Goal: Information Seeking & Learning: Learn about a topic

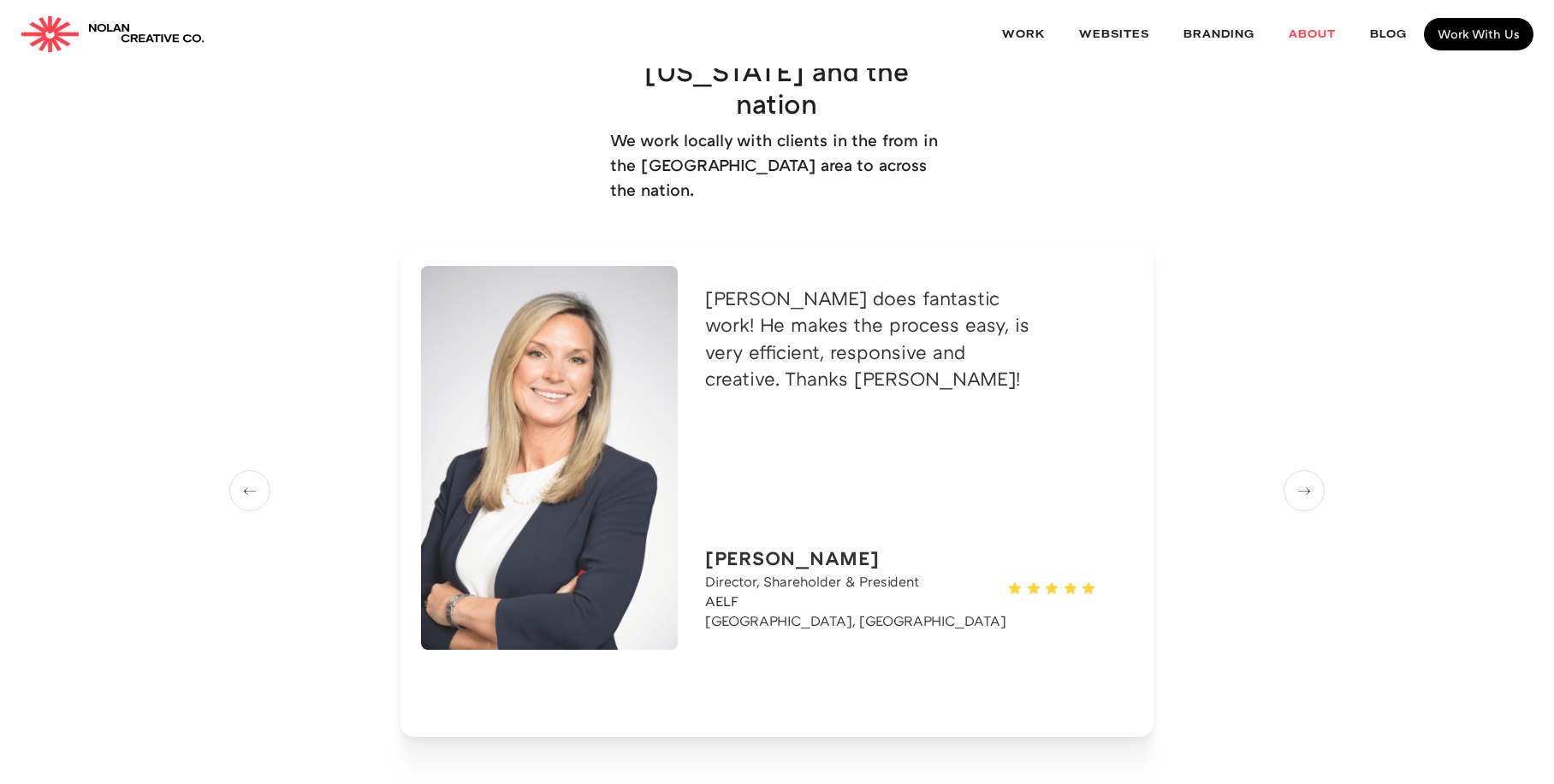
scroll to position [2701, 0]
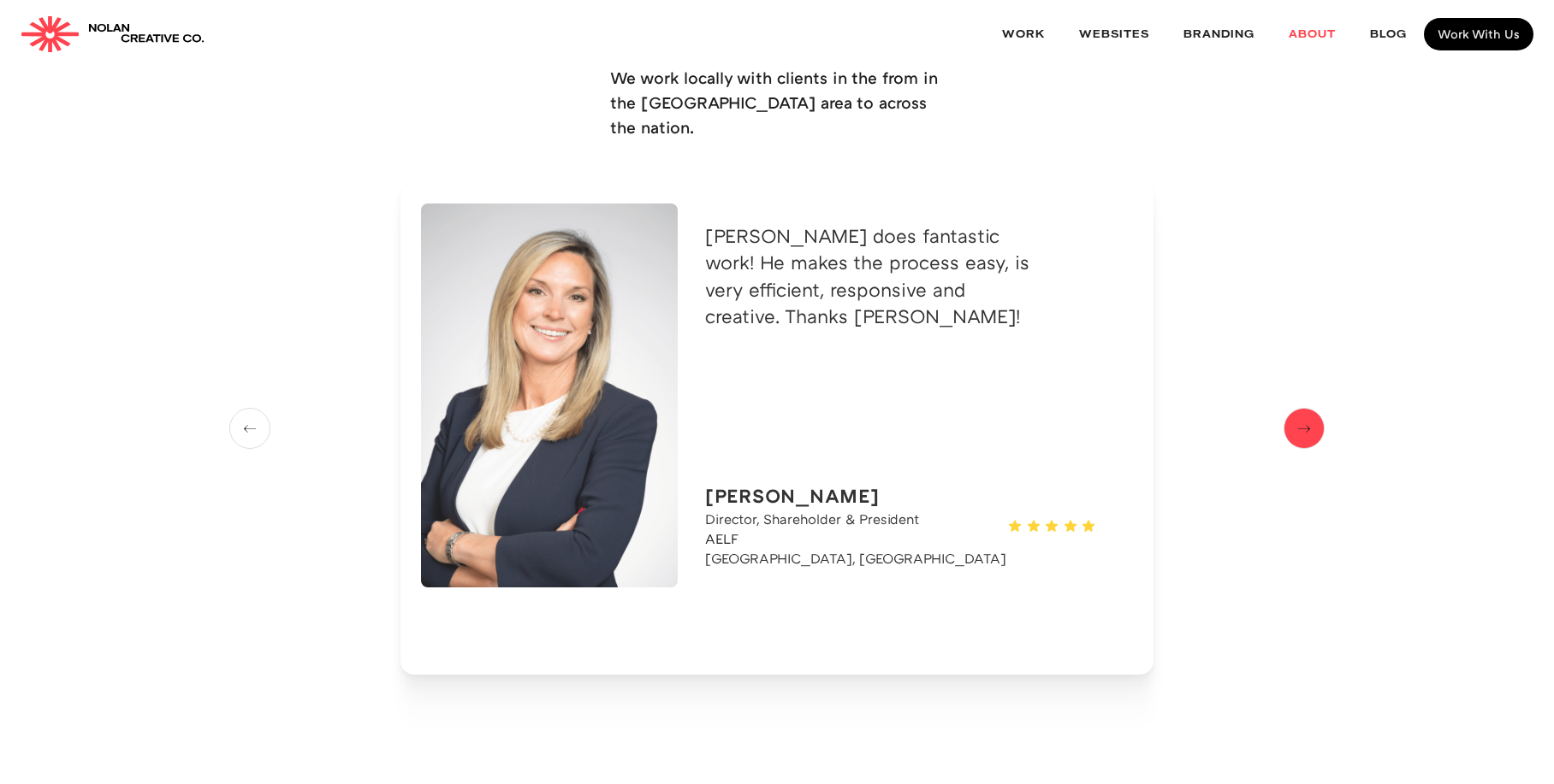
click at [1306, 419] on img "next slide" at bounding box center [1305, 429] width 26 height 21
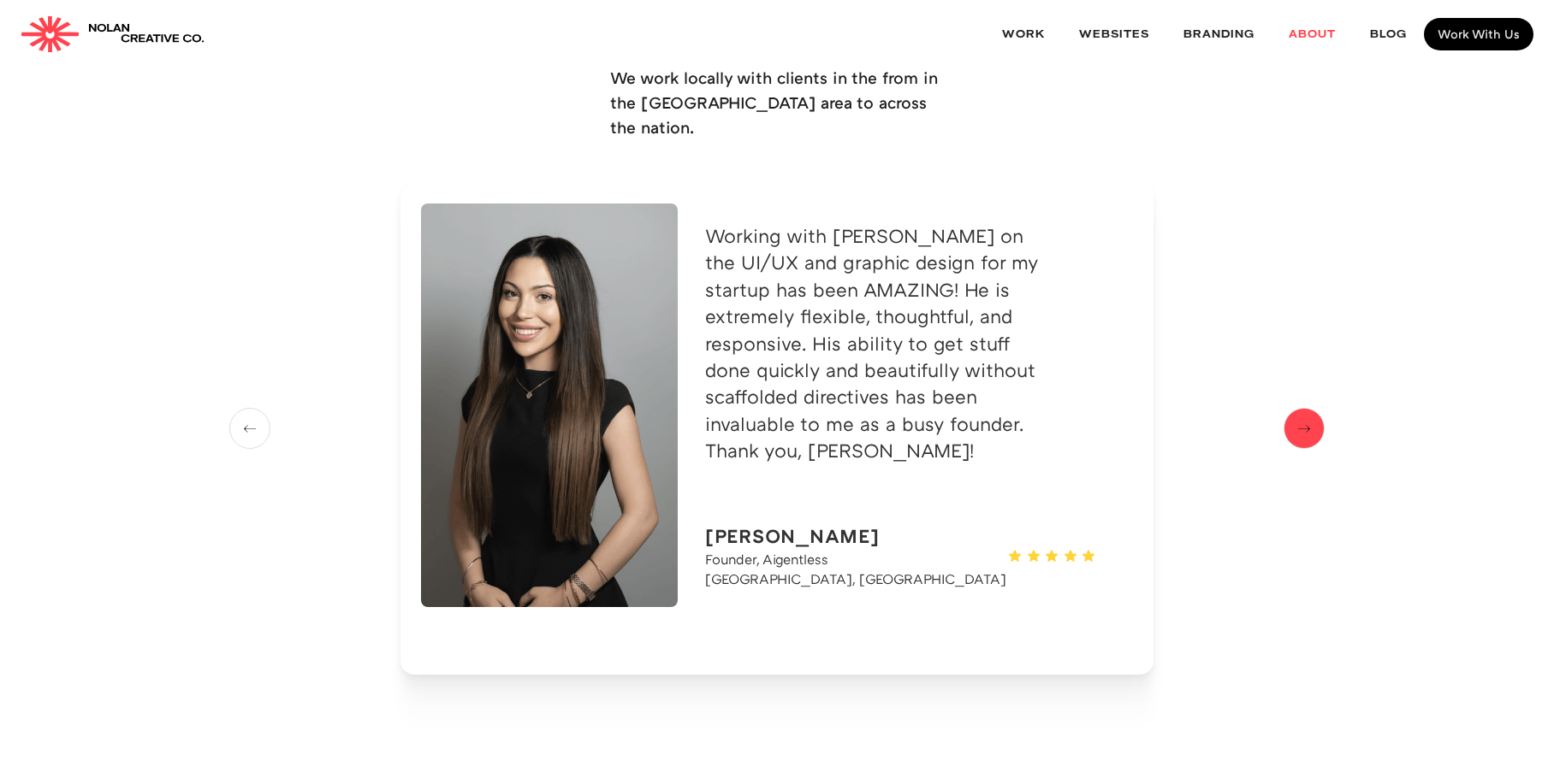
click at [1306, 419] on img "next slide" at bounding box center [1305, 429] width 26 height 21
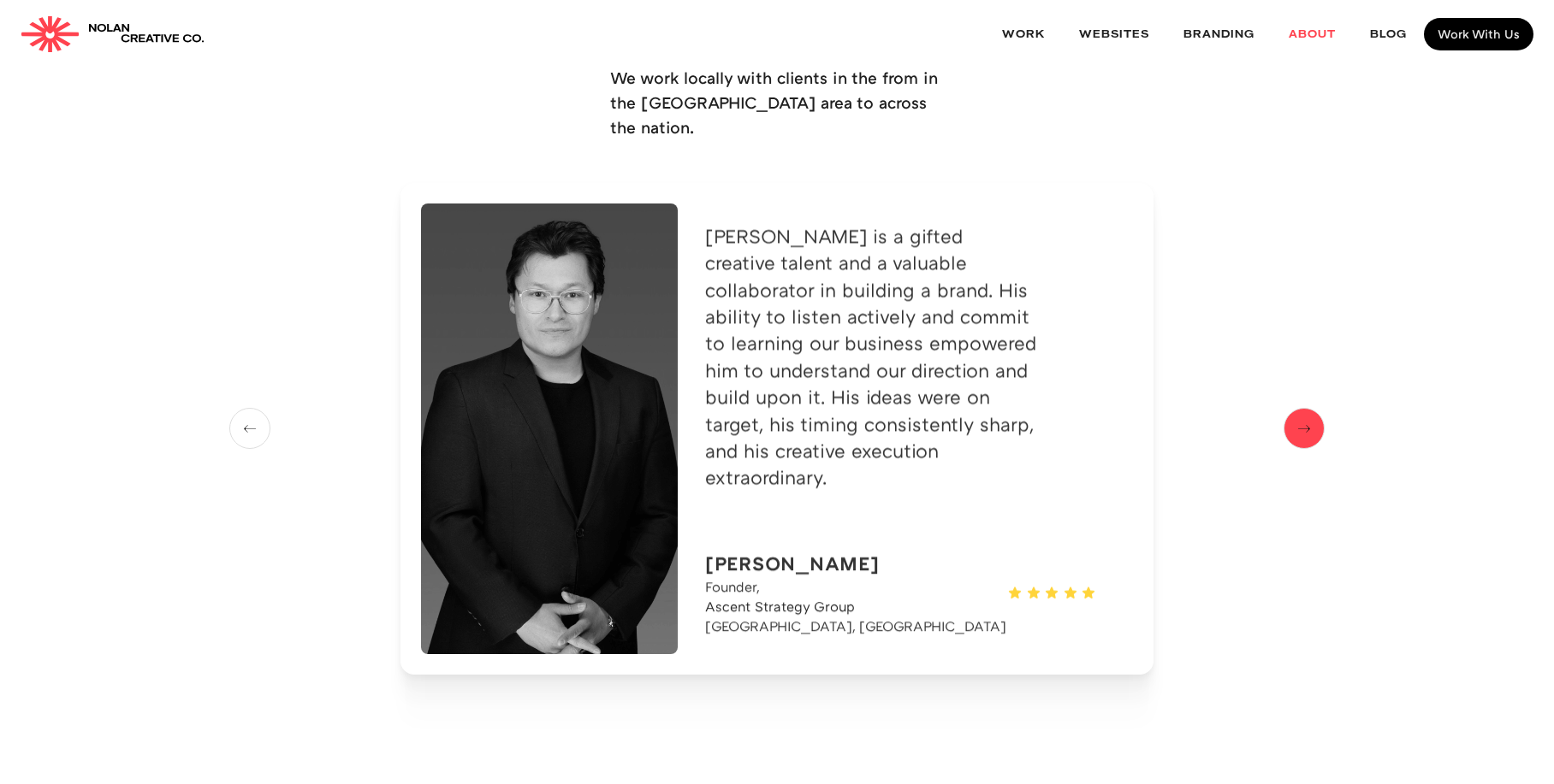
click at [1306, 419] on img "next slide" at bounding box center [1305, 429] width 26 height 21
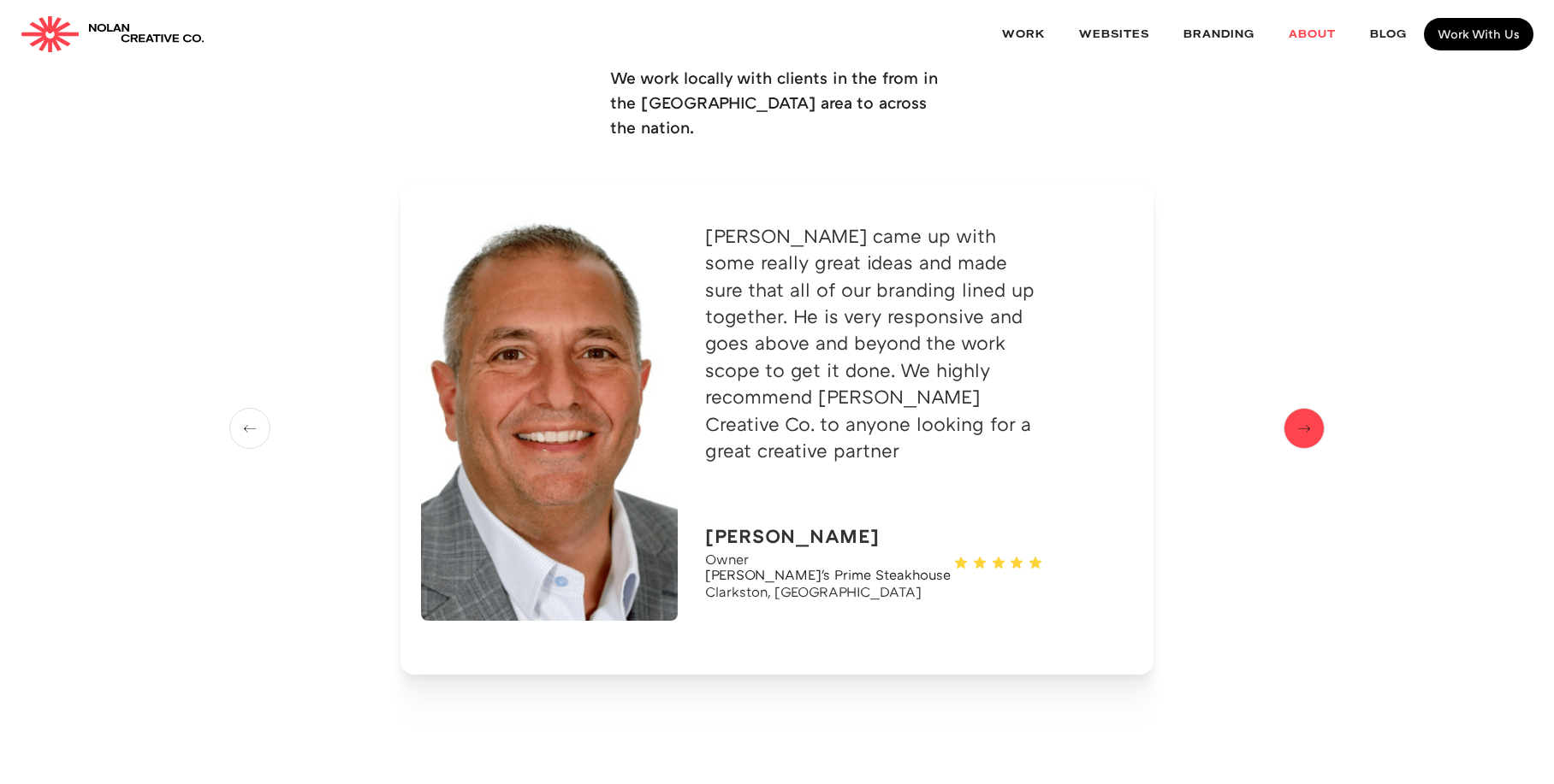
click at [1306, 419] on img "next slide" at bounding box center [1305, 429] width 26 height 21
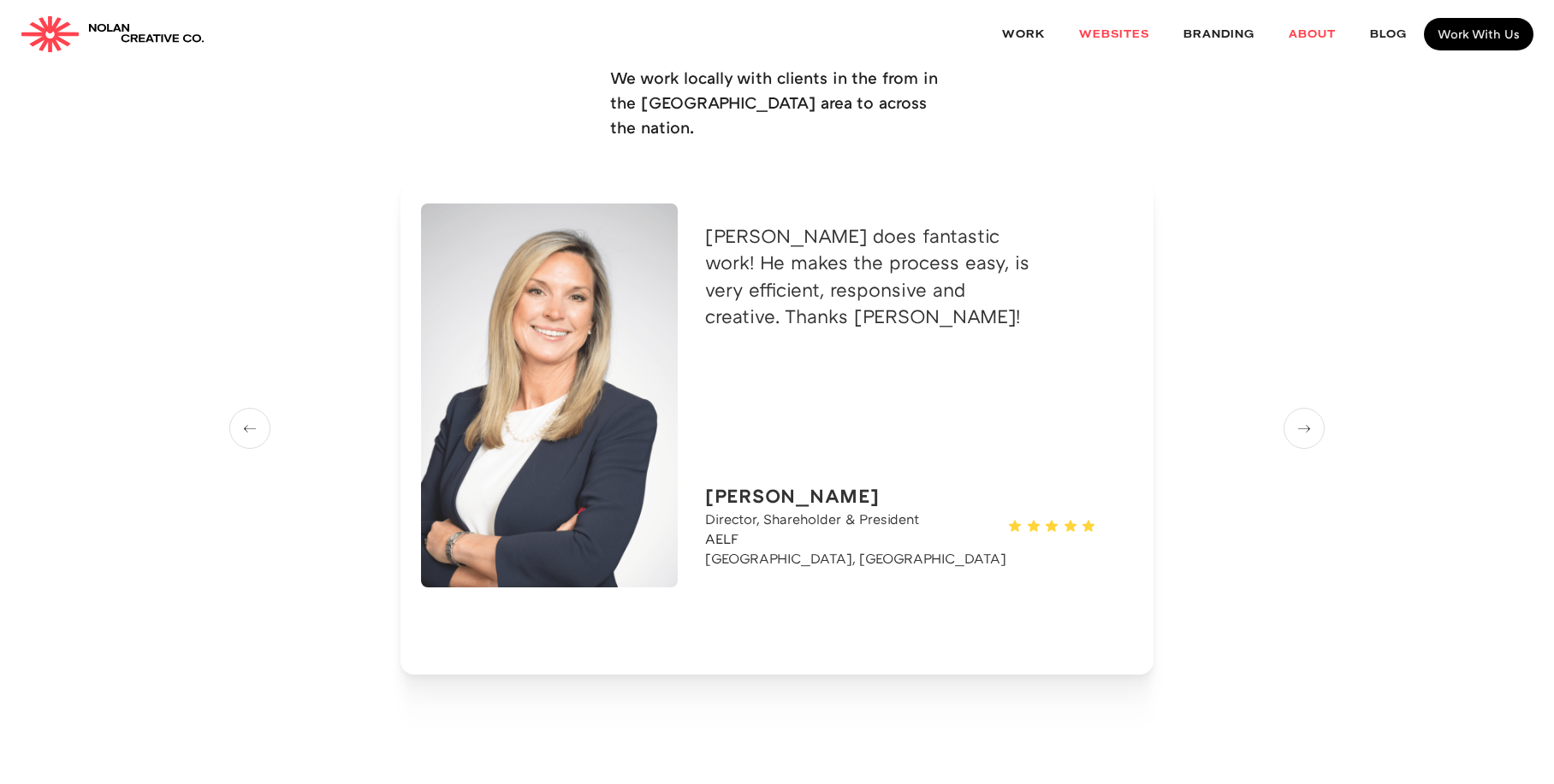
click at [1121, 33] on link "websites" at bounding box center [1114, 34] width 104 height 46
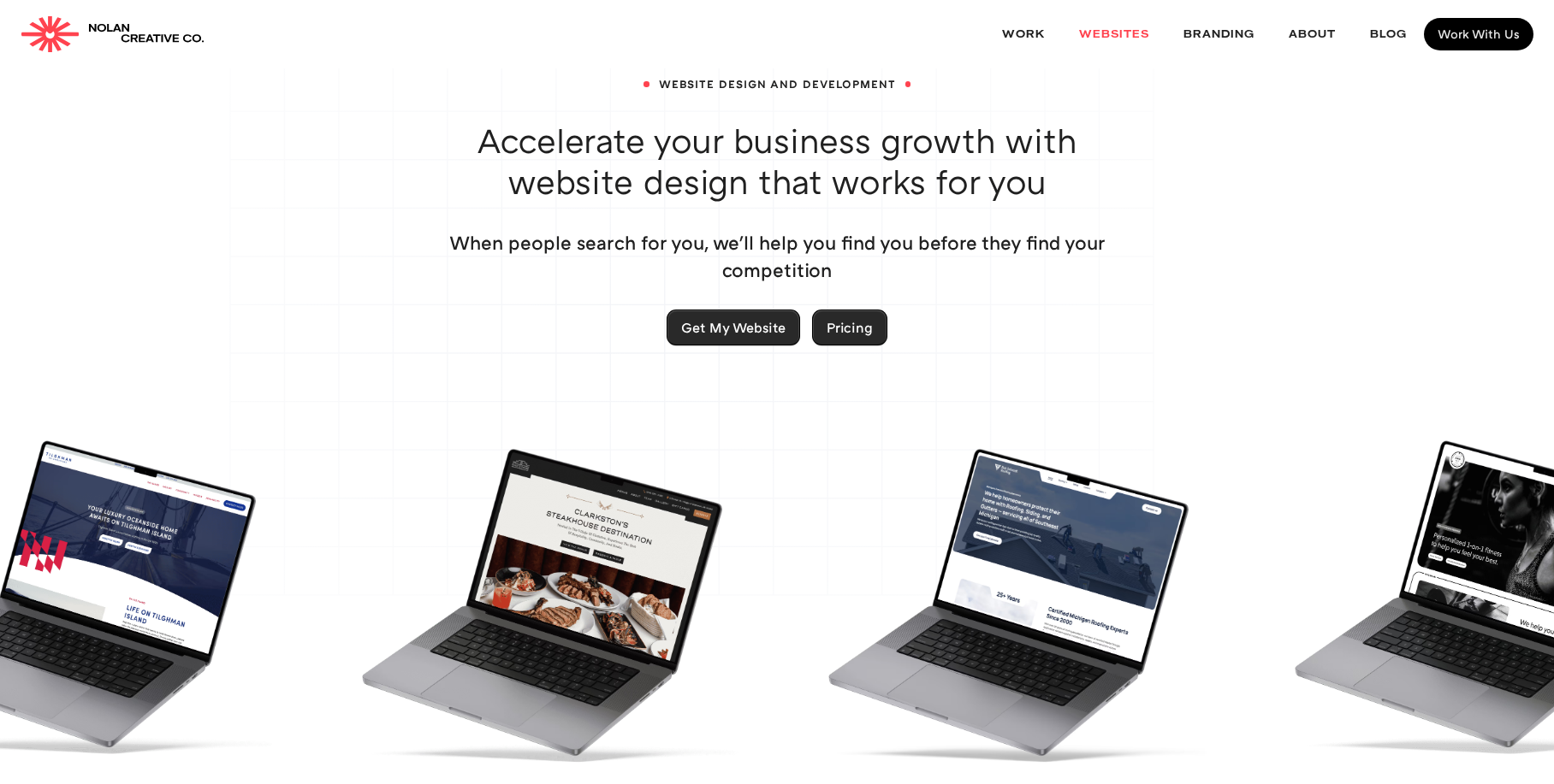
scroll to position [71, 0]
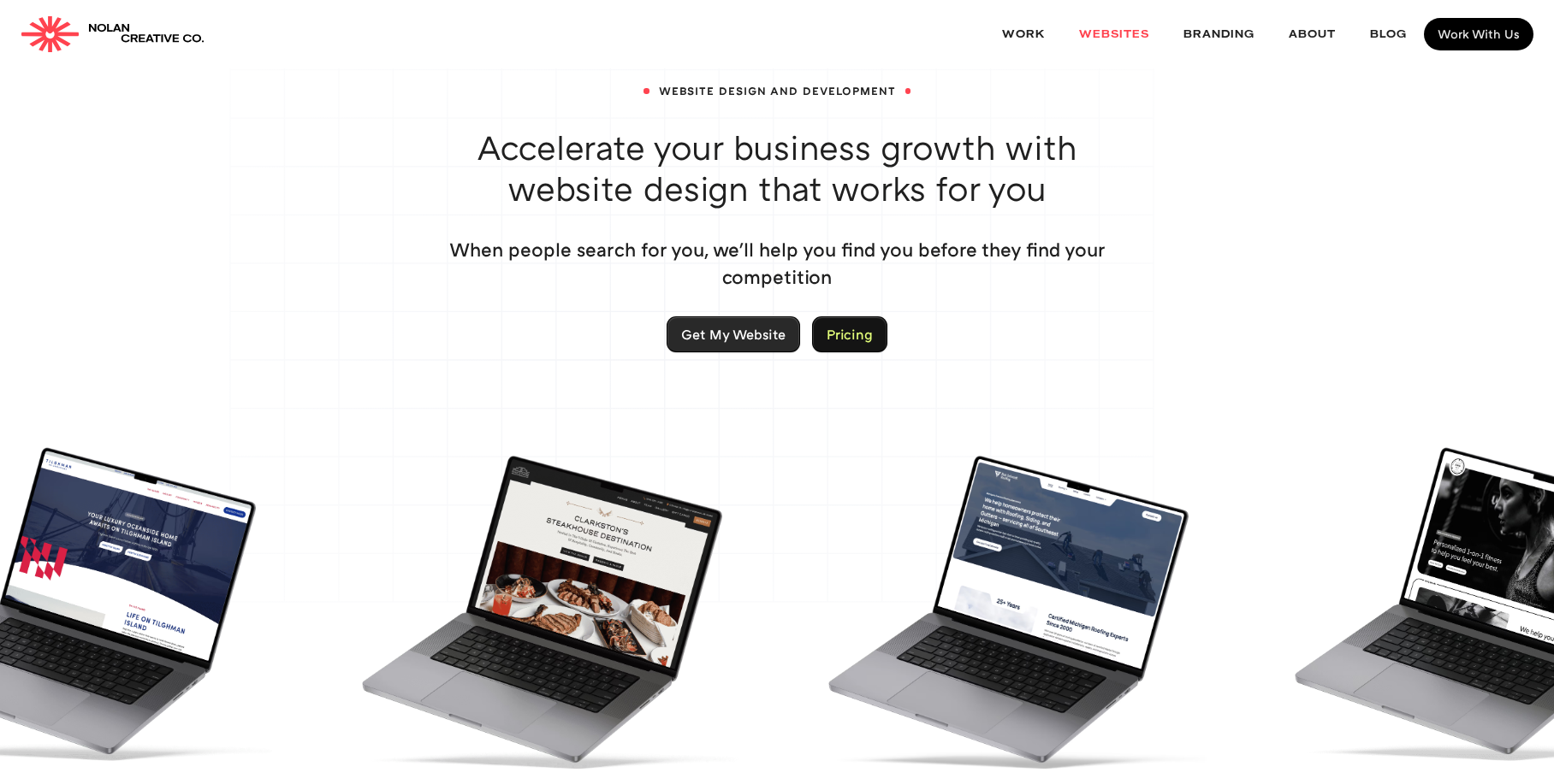
click at [852, 335] on link "Pricing" at bounding box center [850, 334] width 74 height 34
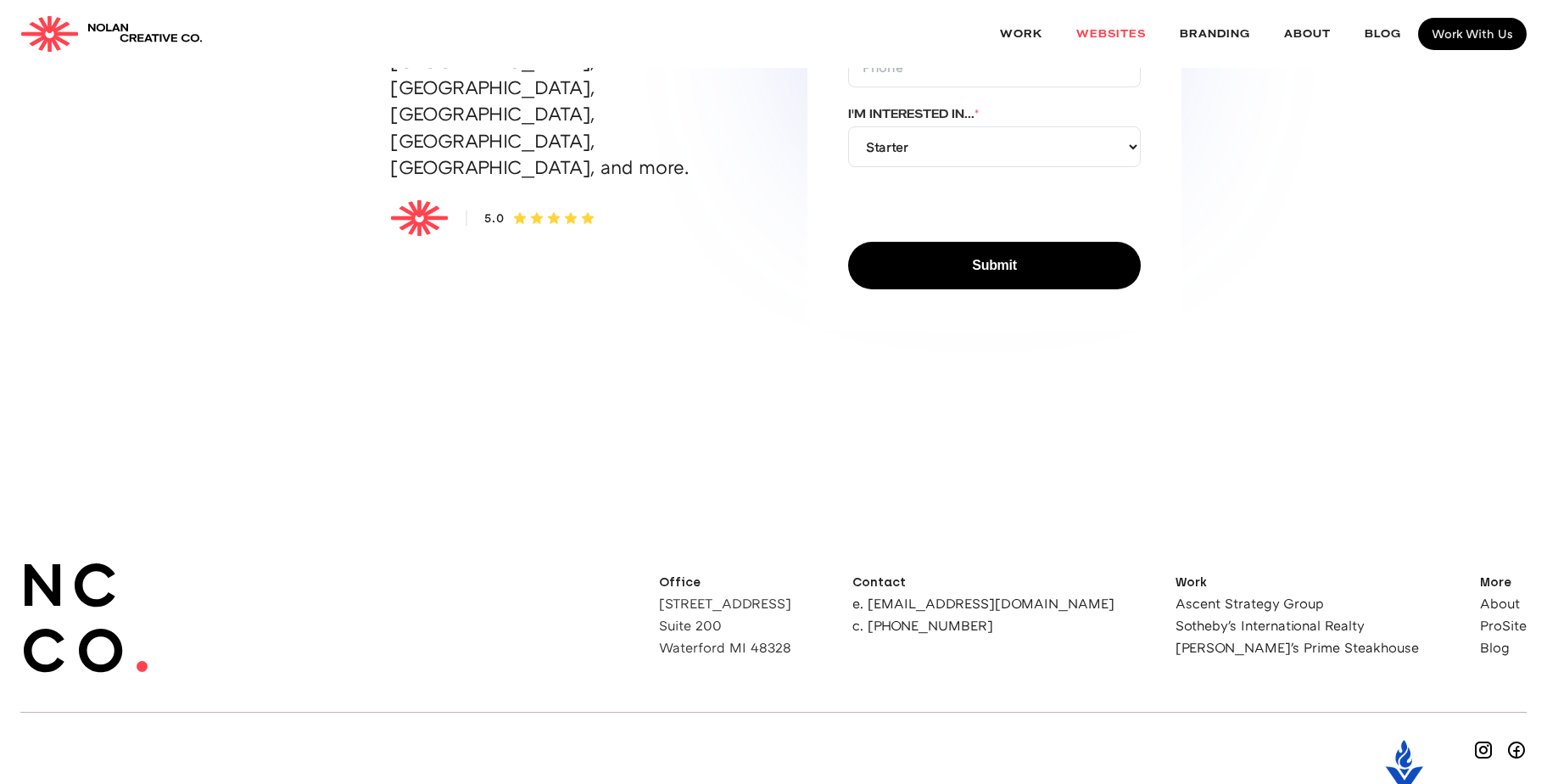
scroll to position [8974, 0]
